Goal: Information Seeking & Learning: Learn about a topic

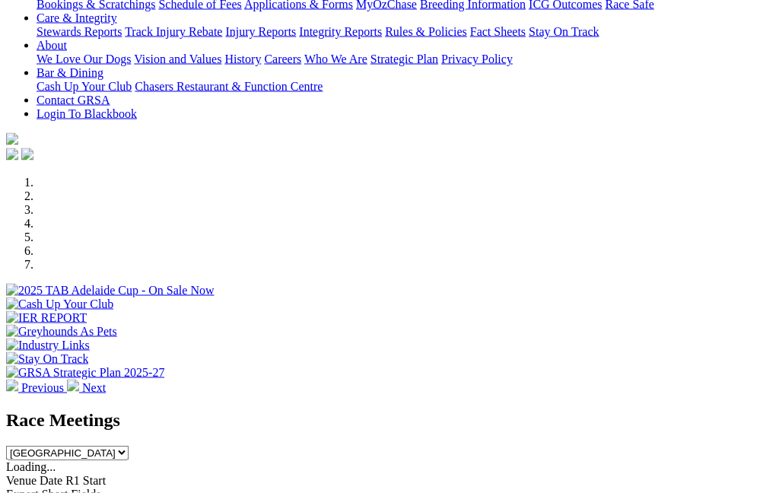
scroll to position [309, 0]
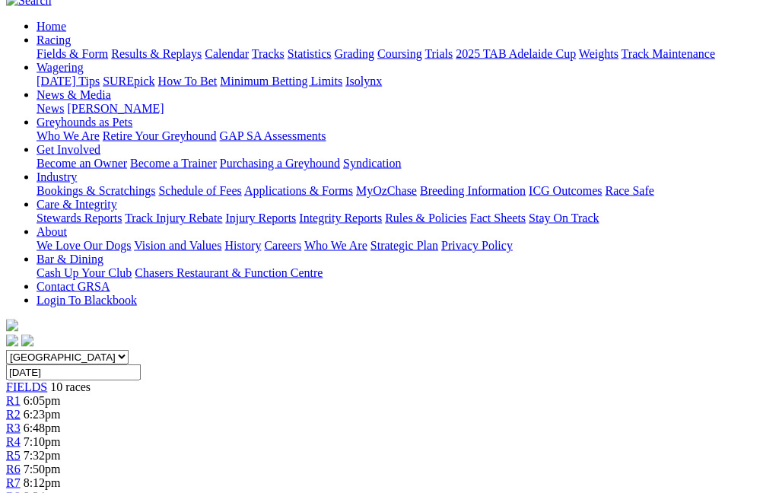
scroll to position [154, 0]
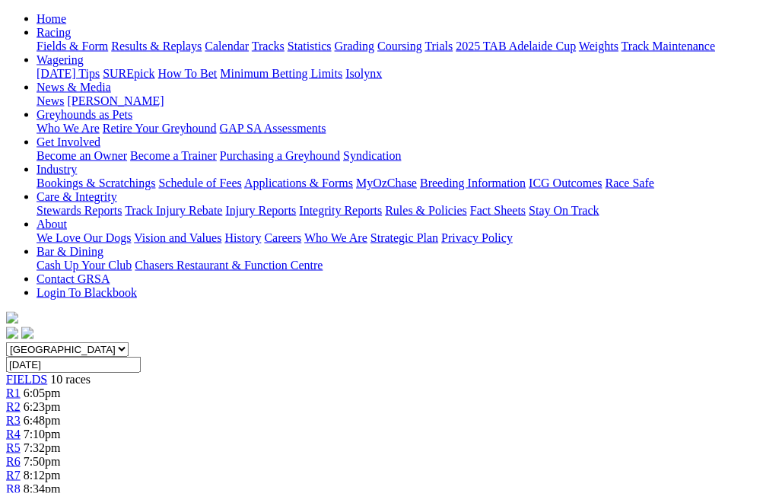
click at [21, 468] on span "R7" at bounding box center [13, 474] width 14 height 13
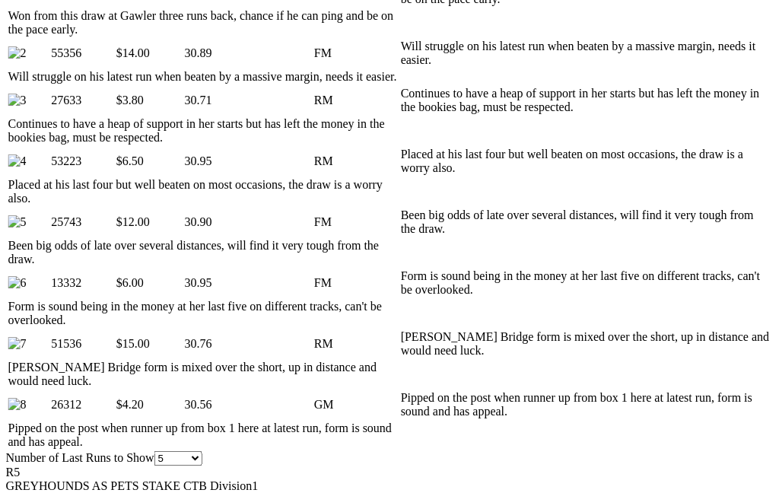
scroll to position [835, 0]
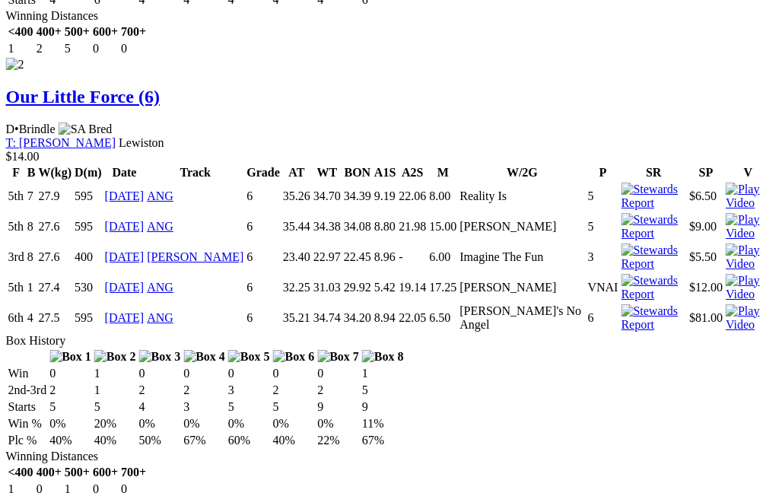
scroll to position [2527, 0]
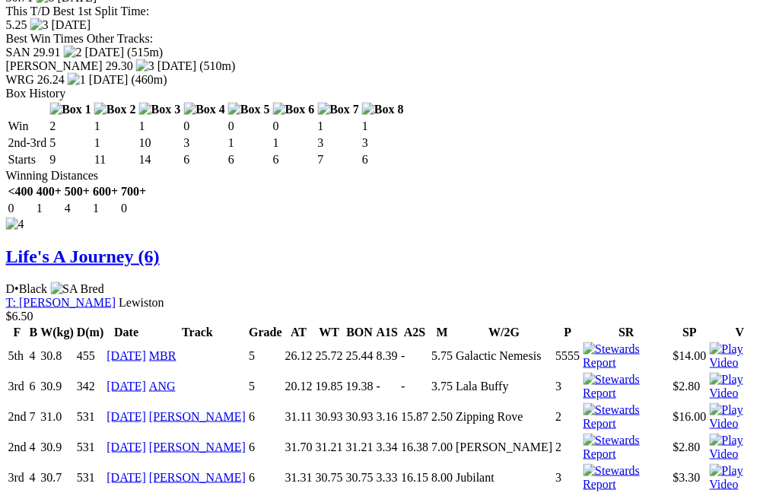
scroll to position [4023, 7]
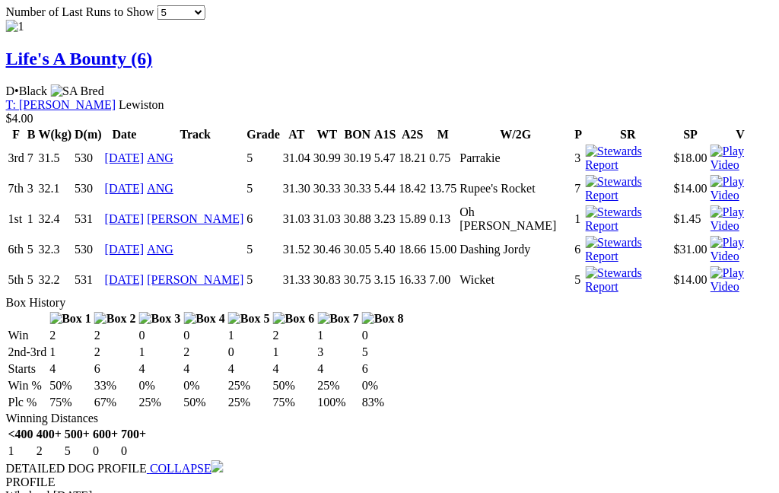
scroll to position [1685, 7]
